Goal: Transaction & Acquisition: Purchase product/service

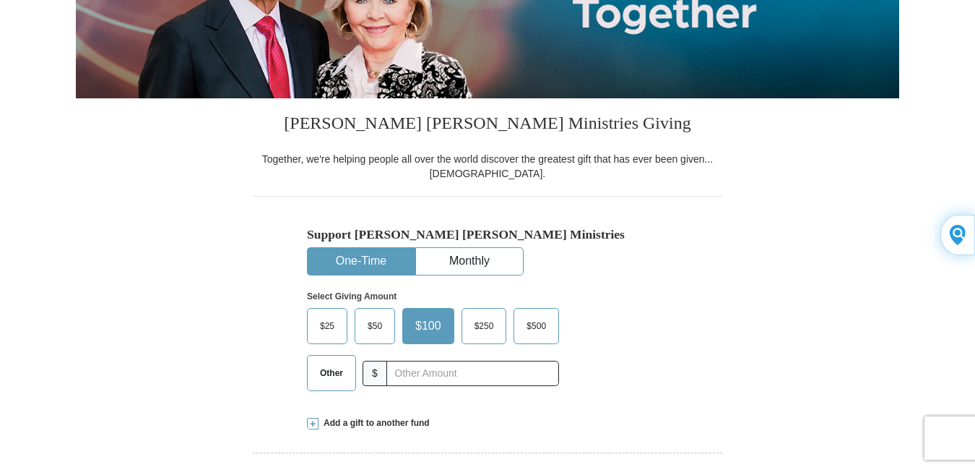
scroll to position [289, 0]
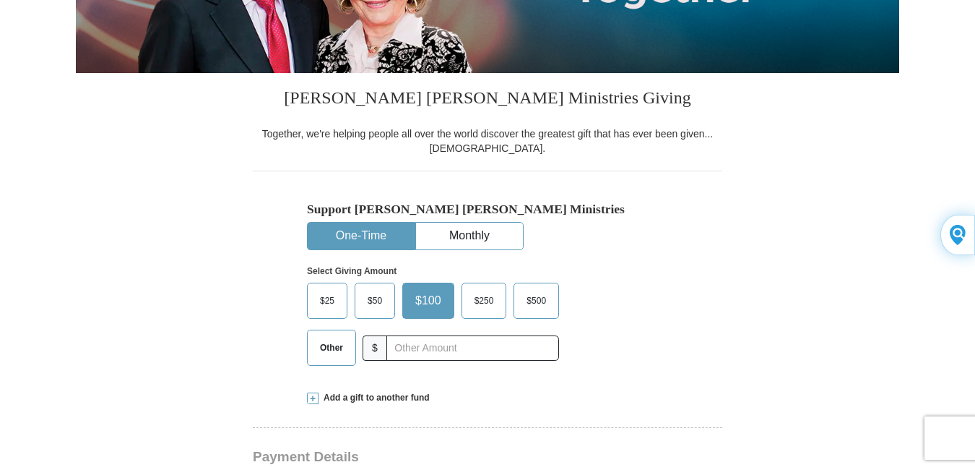
click at [353, 233] on button "One-Time" at bounding box center [361, 235] width 107 height 27
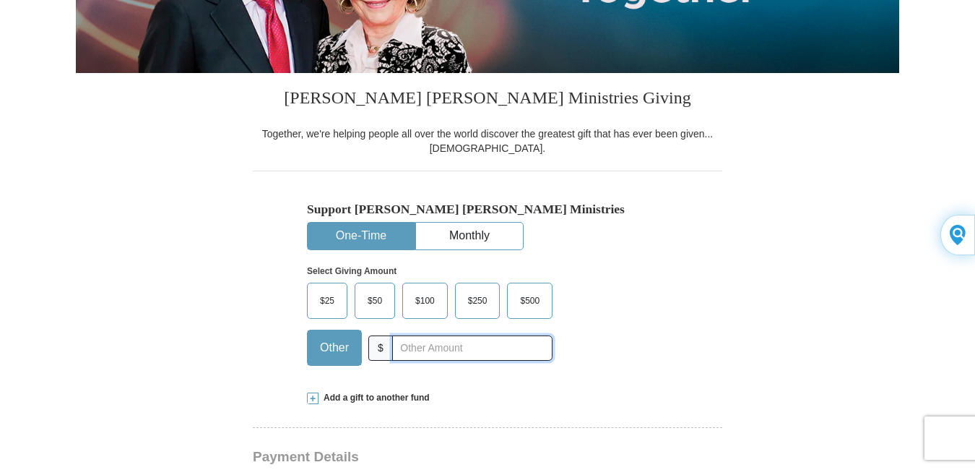
click at [423, 347] on input "text" at bounding box center [472, 347] width 160 height 25
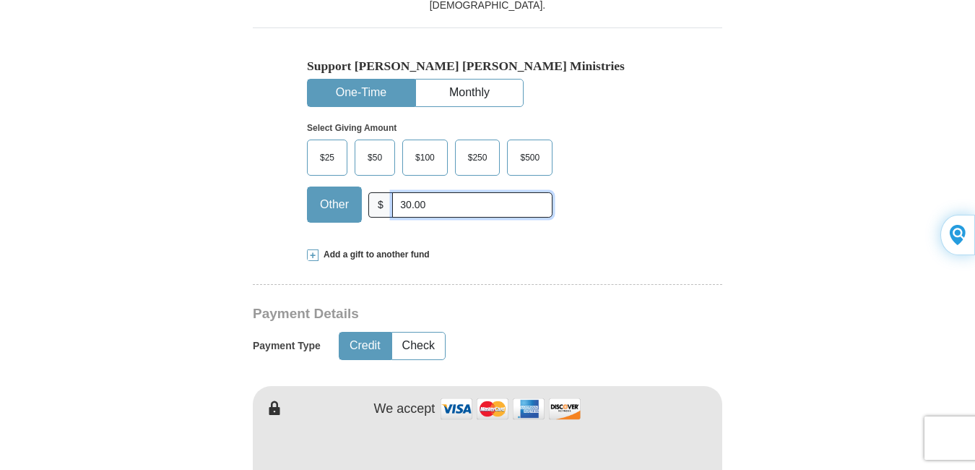
scroll to position [433, 0]
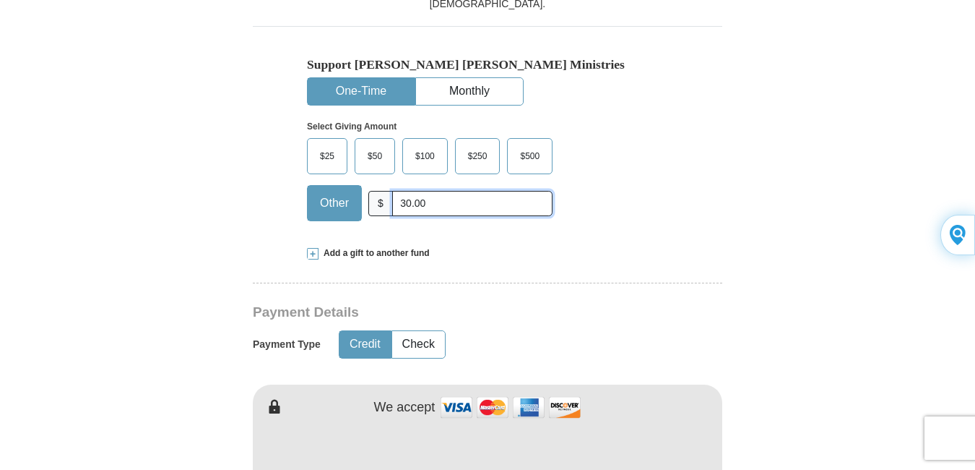
type input "30.00"
click at [366, 350] on button "Credit" at bounding box center [364, 344] width 51 height 27
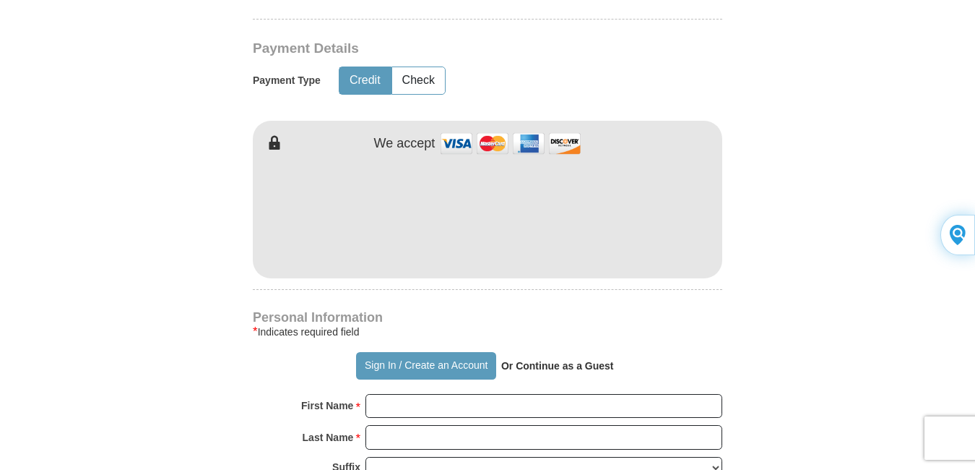
scroll to position [722, 0]
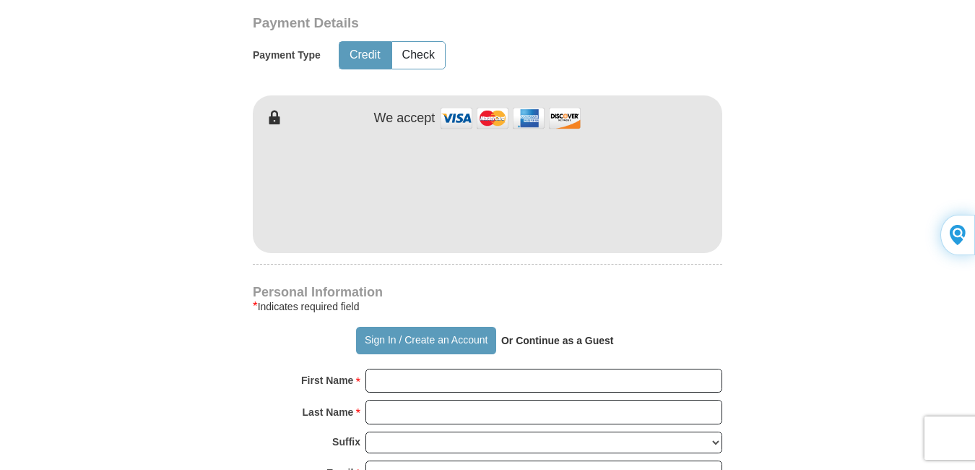
click at [568, 344] on strong "Or Continue as a Guest" at bounding box center [557, 340] width 113 height 12
click at [548, 342] on strong "Or Continue as a Guest" at bounding box center [557, 340] width 113 height 12
click at [614, 341] on p "Or Continue as a Guest" at bounding box center [557, 340] width 123 height 25
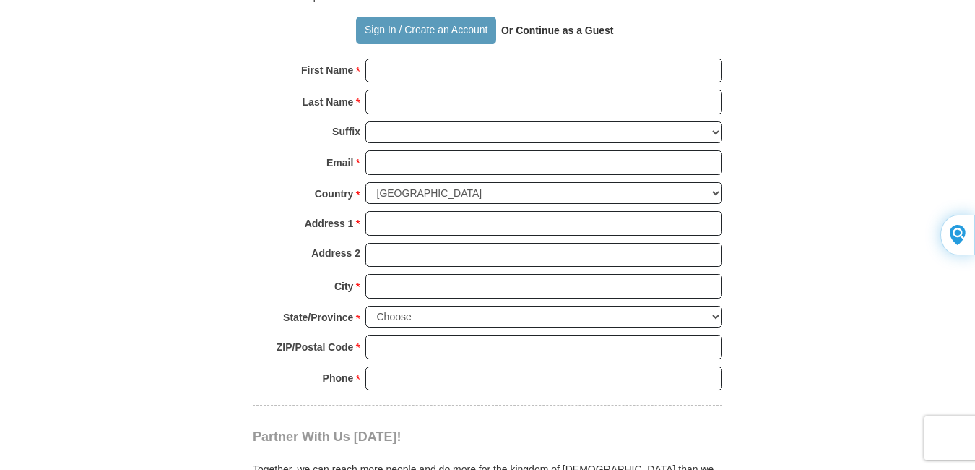
scroll to position [867, 0]
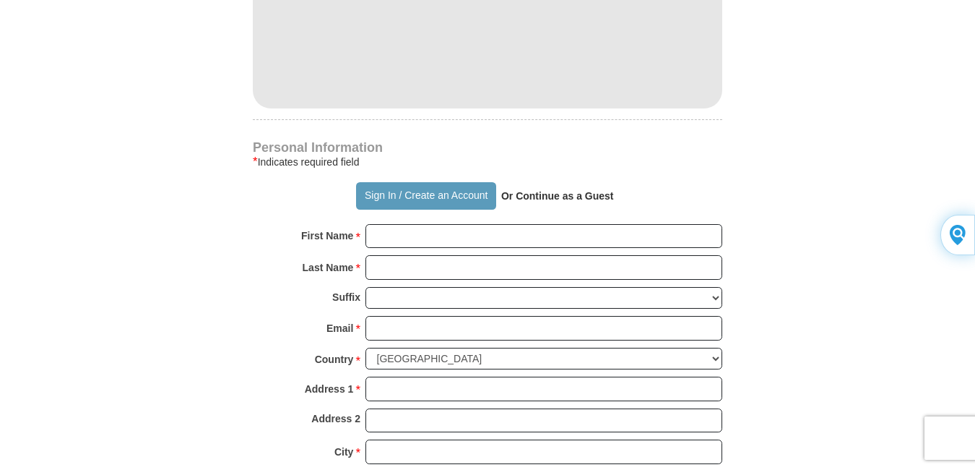
click at [611, 200] on strong "Or Continue as a Guest" at bounding box center [557, 196] width 113 height 12
click at [594, 199] on strong "Or Continue as a Guest" at bounding box center [557, 196] width 113 height 12
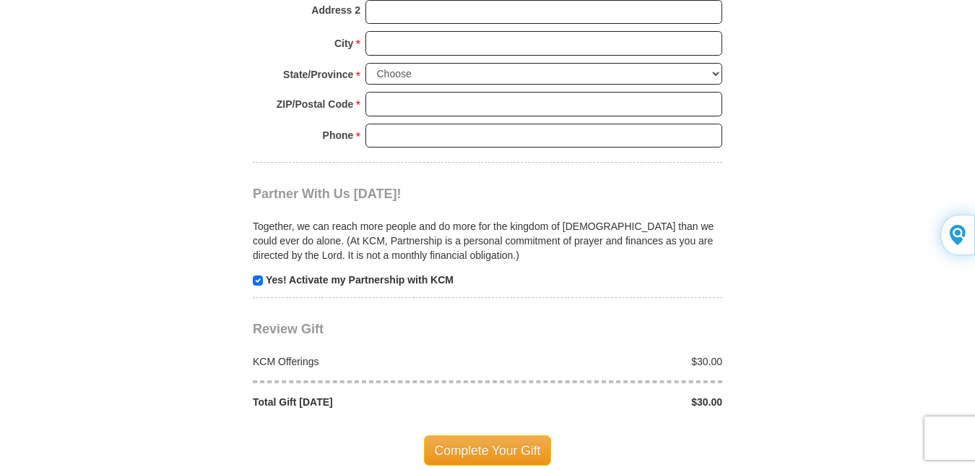
scroll to position [1300, 0]
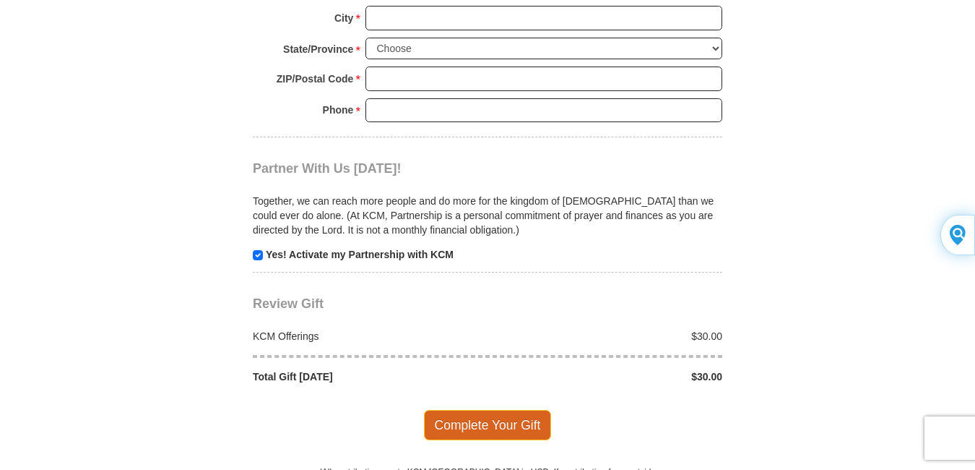
click at [482, 422] on span "Complete Your Gift" at bounding box center [488, 425] width 128 height 30
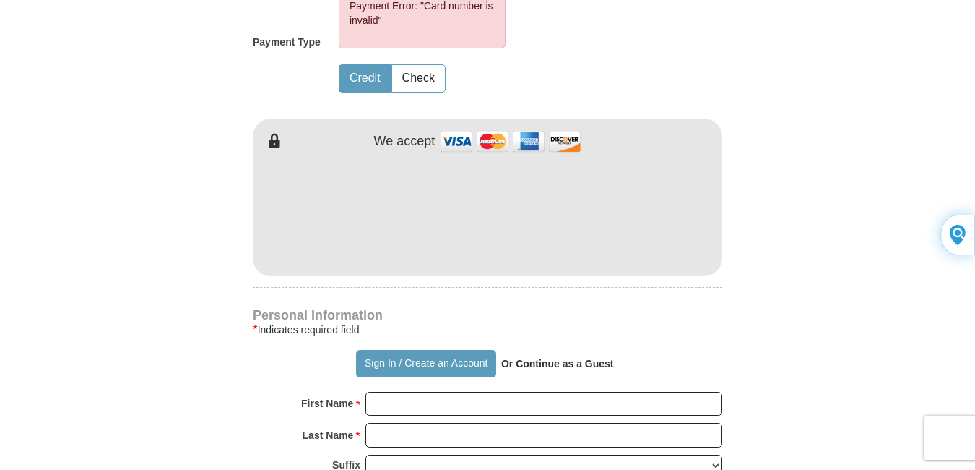
scroll to position [796, 0]
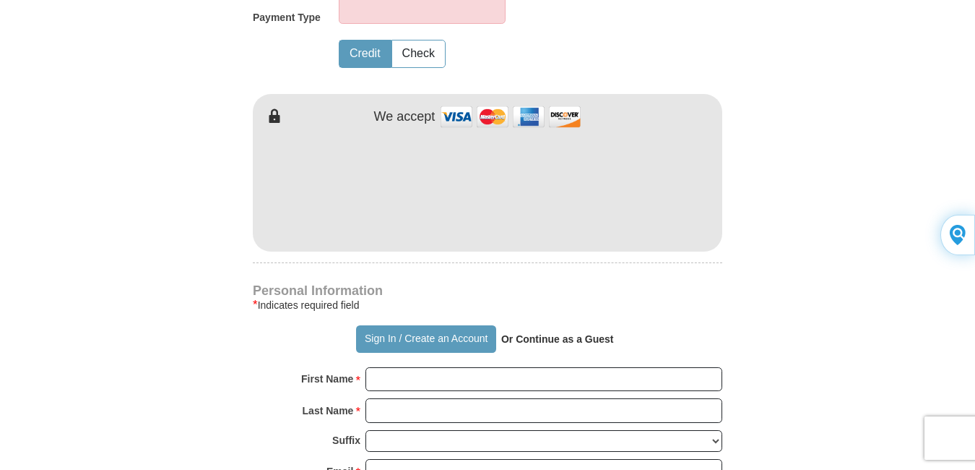
click at [570, 342] on strong "Or Continue as a Guest" at bounding box center [557, 339] width 113 height 12
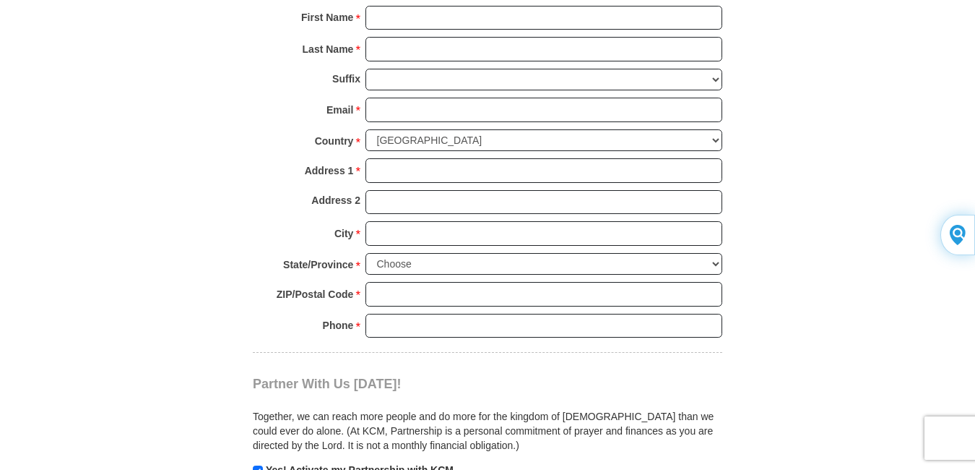
scroll to position [1229, 0]
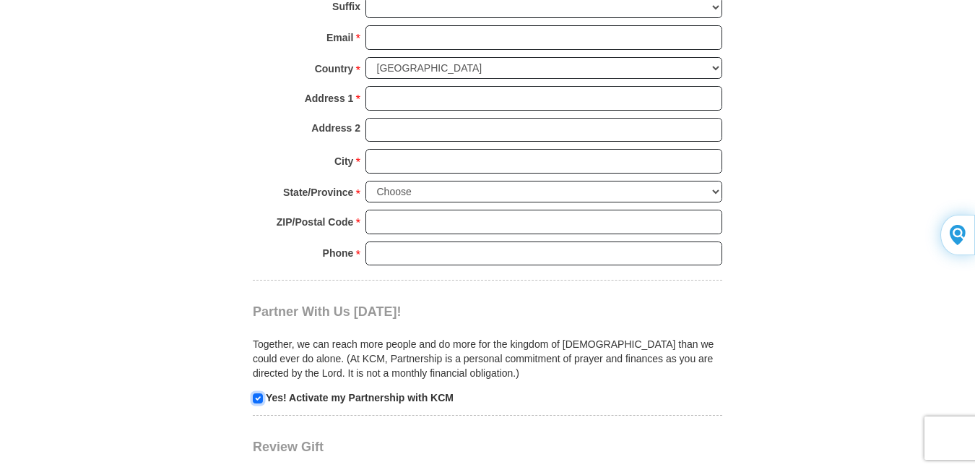
click at [261, 398] on input "checkbox" at bounding box center [258, 398] width 10 height 10
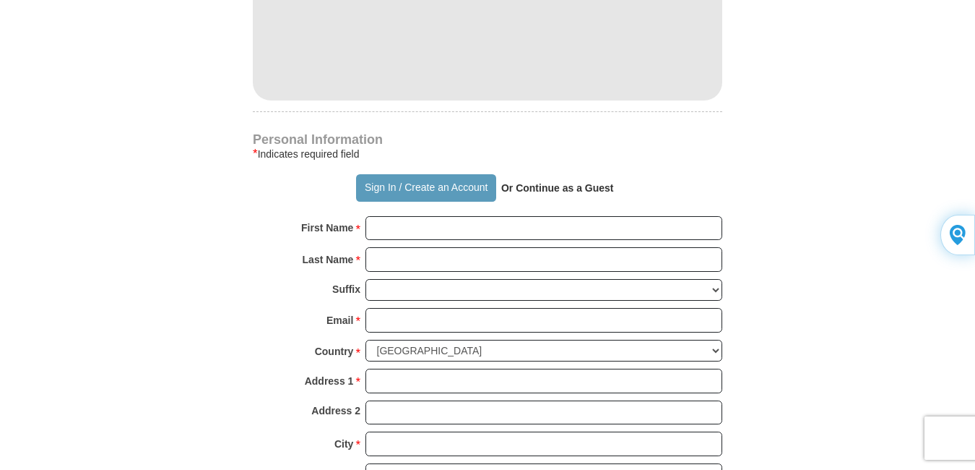
scroll to position [868, 0]
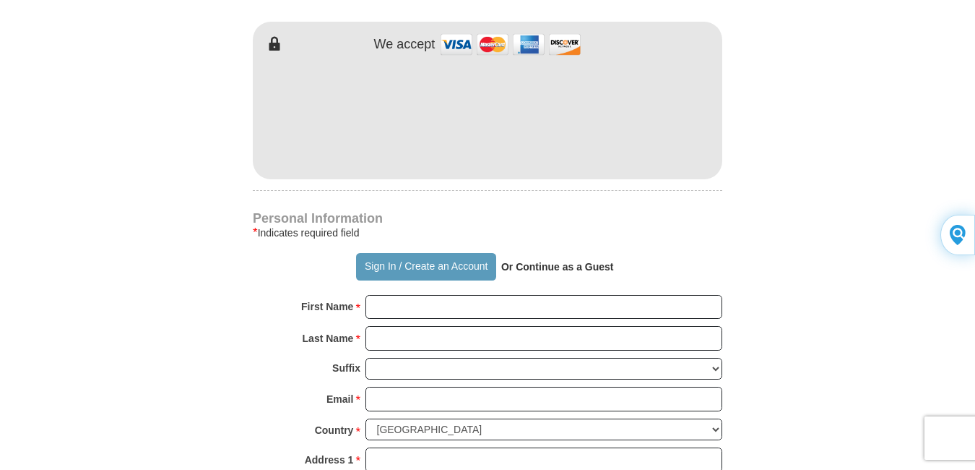
click at [575, 270] on strong "Or Continue as a Guest" at bounding box center [557, 267] width 113 height 12
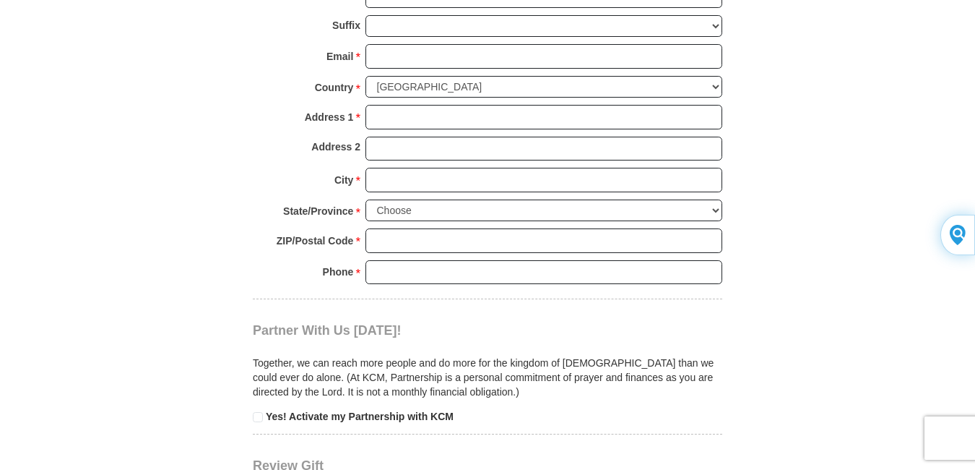
scroll to position [1229, 0]
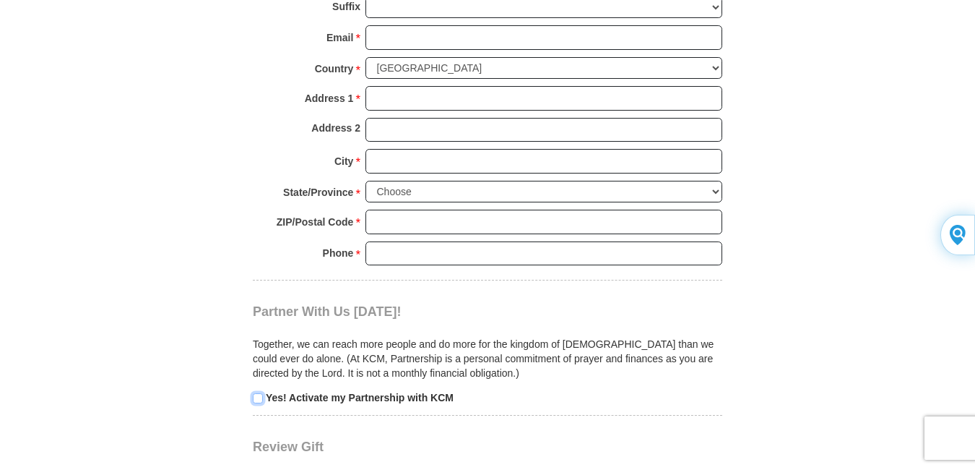
click at [259, 399] on input "checkbox" at bounding box center [258, 398] width 10 height 10
checkbox input "true"
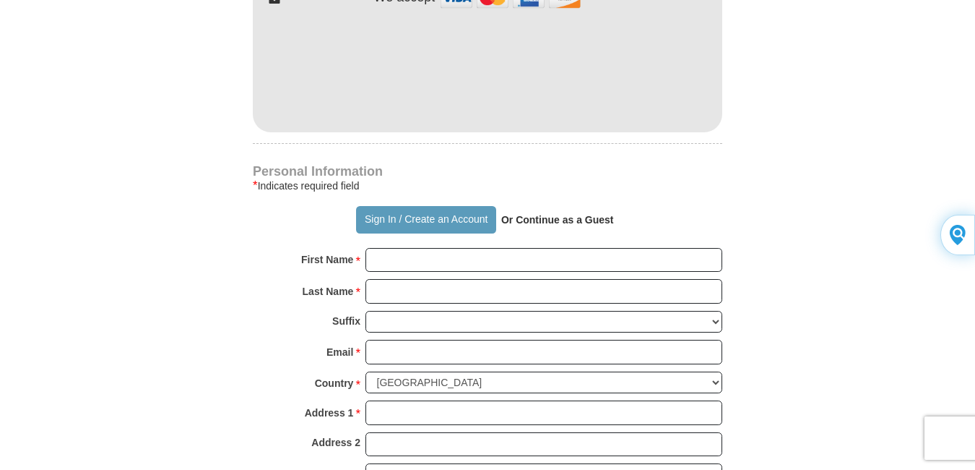
scroll to position [940, 0]
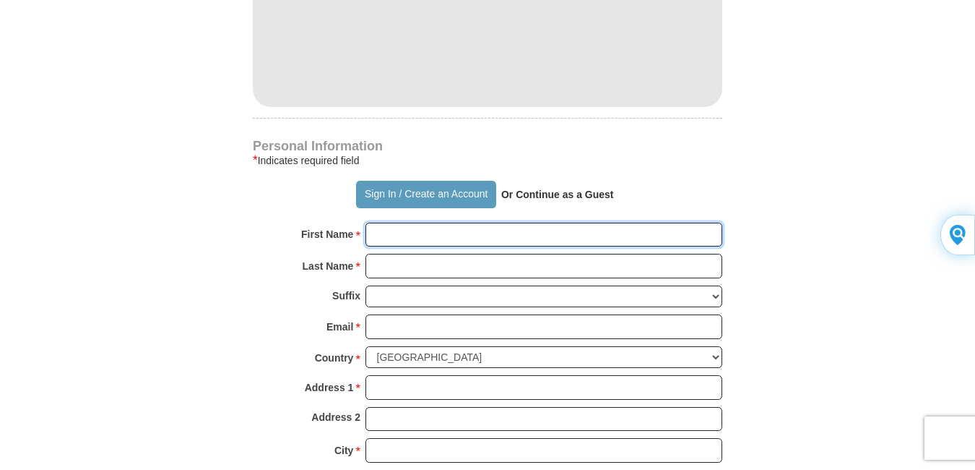
click at [402, 240] on input "First Name *" at bounding box center [544, 234] width 357 height 25
type input "[PERSON_NAME]"
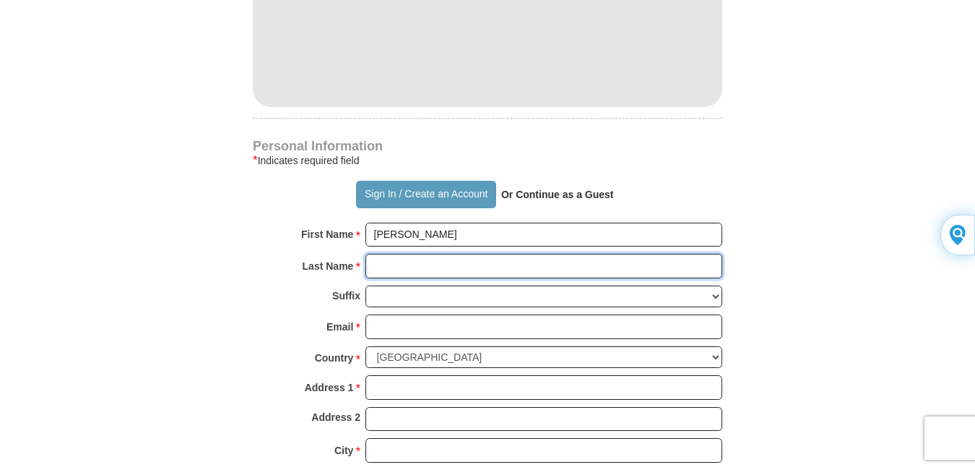
type input "[PERSON_NAME]"
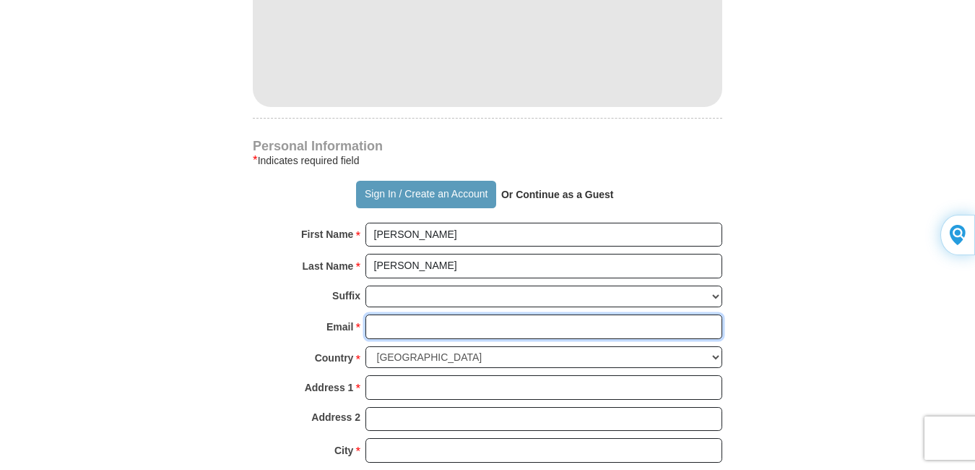
type input "[EMAIL_ADDRESS][DOMAIN_NAME]"
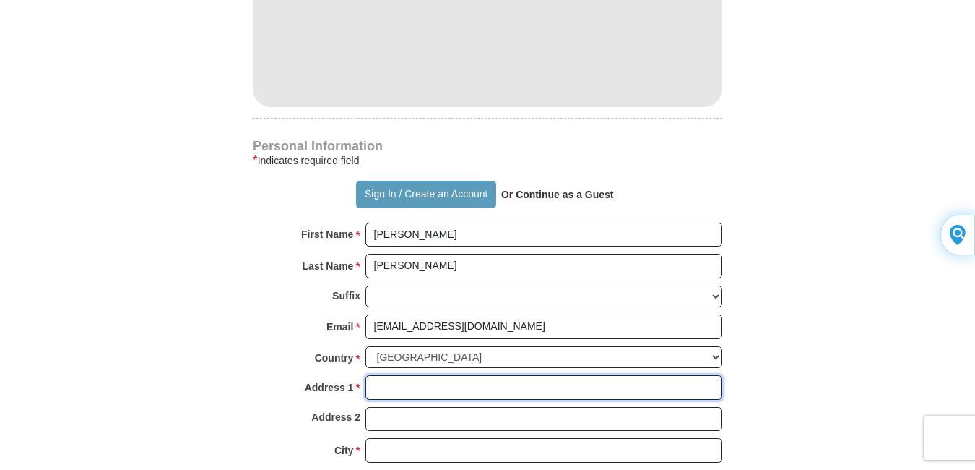
type input "[STREET_ADDRESS]"
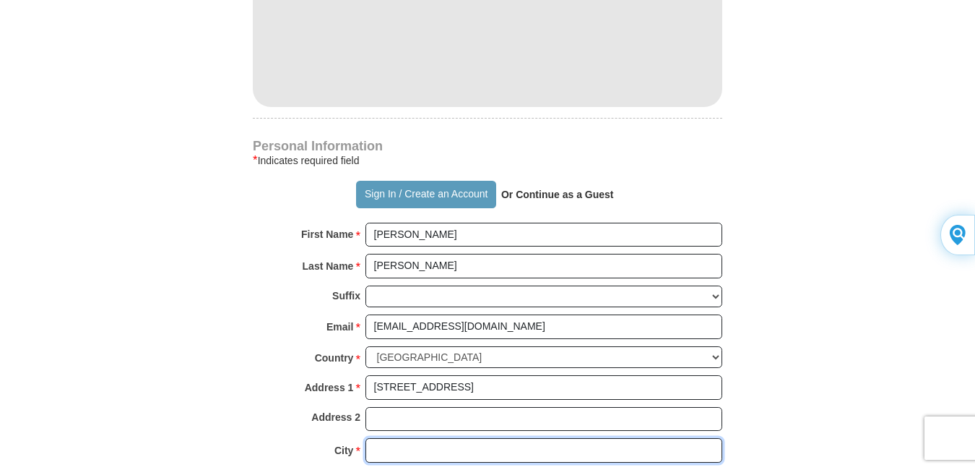
type input "[PERSON_NAME]"
select select "CO"
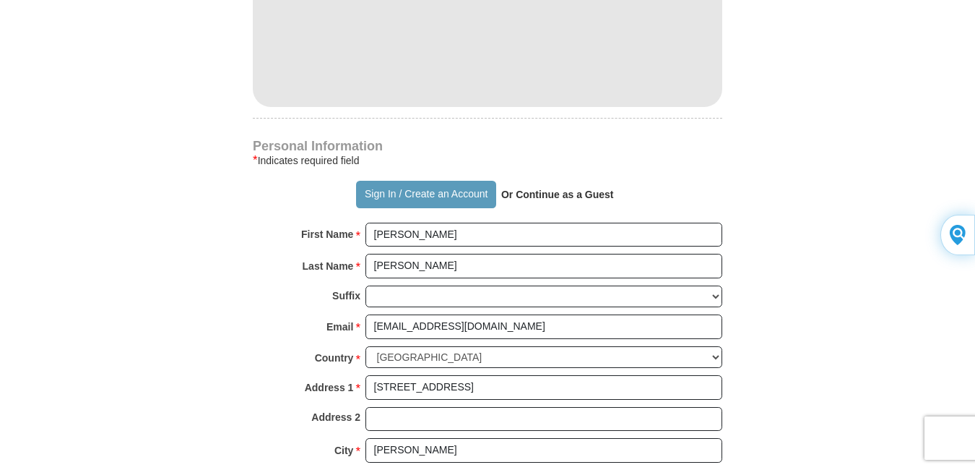
type input "81240"
type input "[PHONE_NUMBER]"
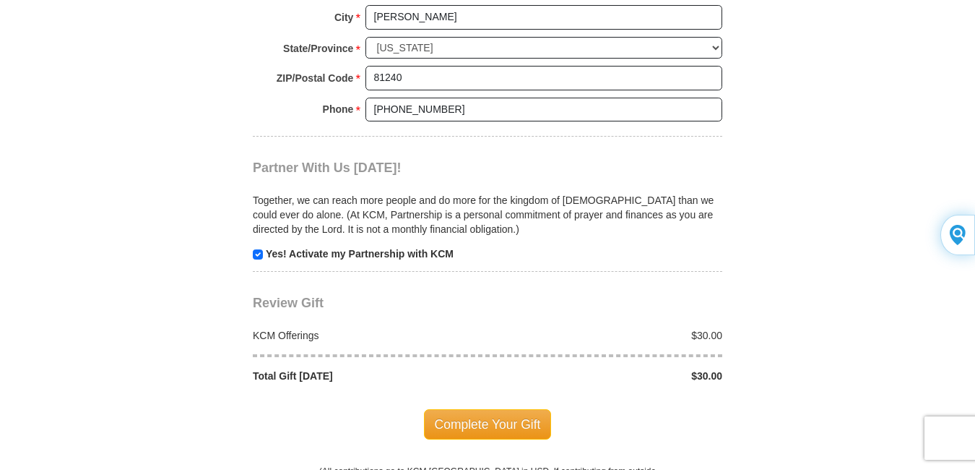
scroll to position [1374, 0]
click at [462, 428] on span "Complete Your Gift" at bounding box center [488, 423] width 128 height 30
click at [445, 419] on span "Complete Your Gift" at bounding box center [488, 423] width 128 height 30
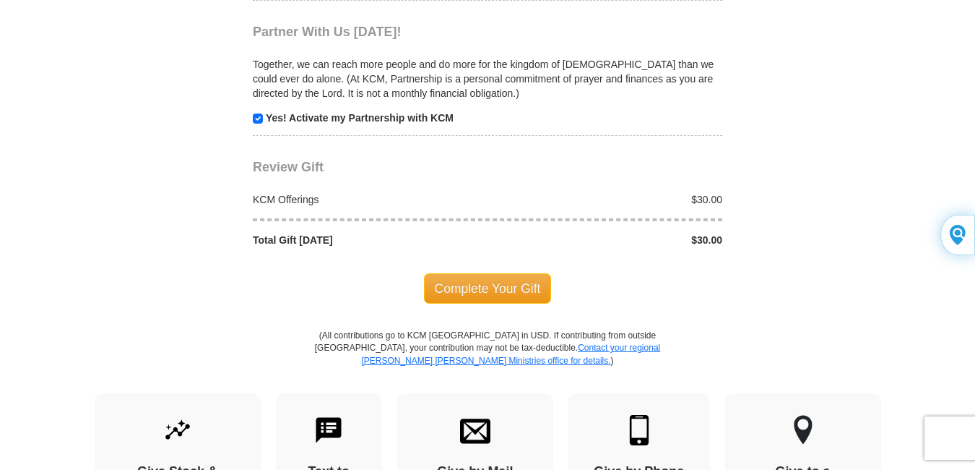
scroll to position [1518, 0]
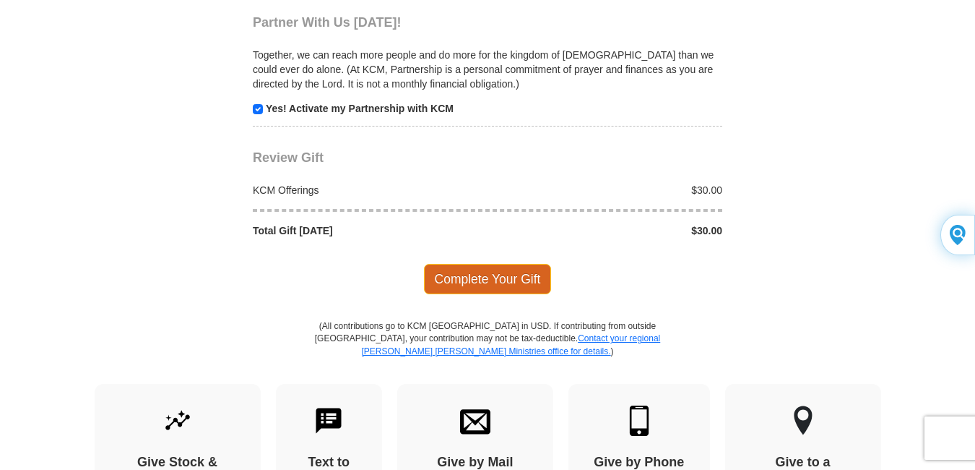
click at [511, 283] on span "Complete Your Gift" at bounding box center [488, 279] width 128 height 30
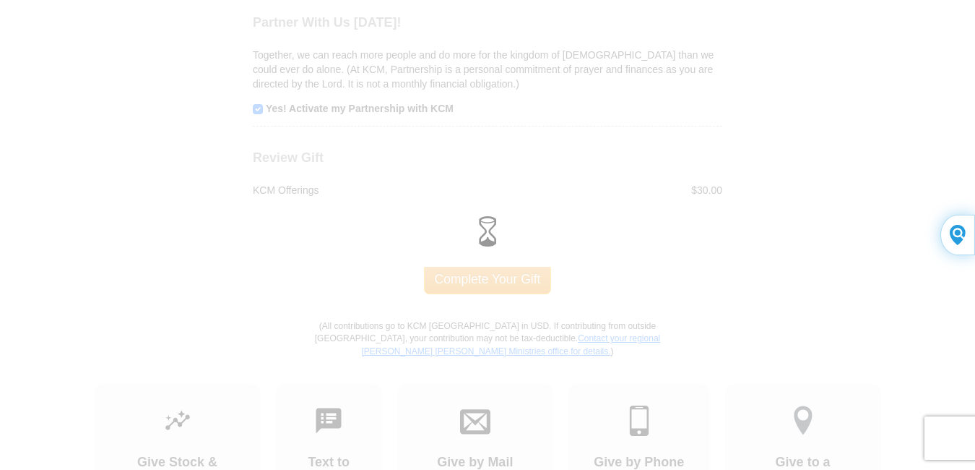
scroll to position [1446, 0]
